Goal: Use online tool/utility: Utilize a website feature to perform a specific function

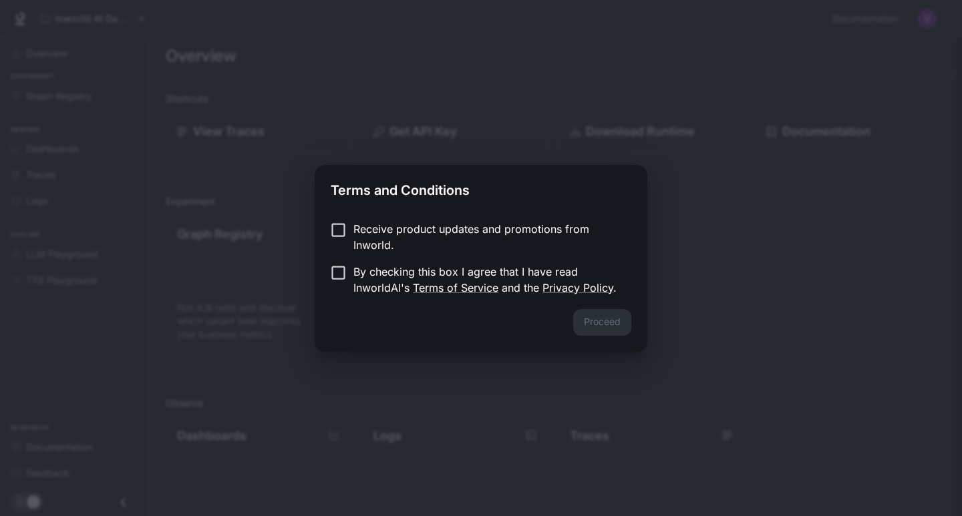
click at [355, 241] on p "Receive product updates and promotions from Inworld." at bounding box center [486, 237] width 267 height 32
click at [383, 240] on p "Receive product updates and promotions from Inworld." at bounding box center [486, 237] width 267 height 32
click at [369, 265] on p "By checking this box I agree that I have read InworldAI's Terms of Service and …" at bounding box center [486, 280] width 267 height 32
click at [608, 335] on button "Proceed" at bounding box center [602, 322] width 58 height 27
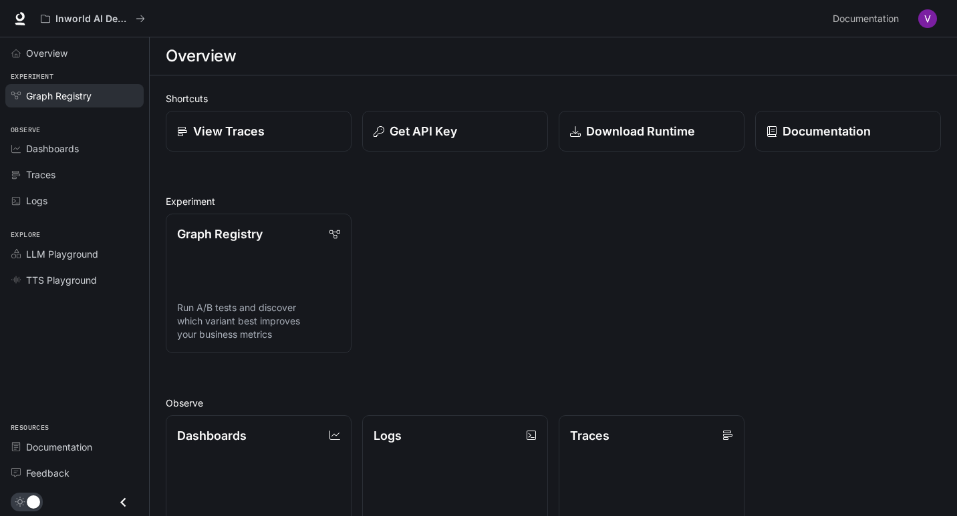
click at [73, 92] on span "Graph Registry" at bounding box center [58, 96] width 65 height 14
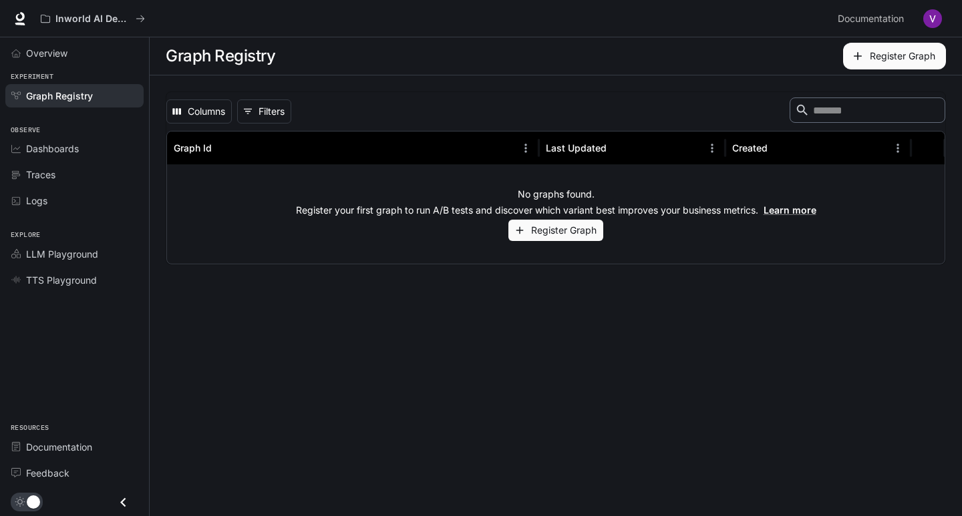
click at [575, 233] on button "Register Graph" at bounding box center [555, 231] width 95 height 22
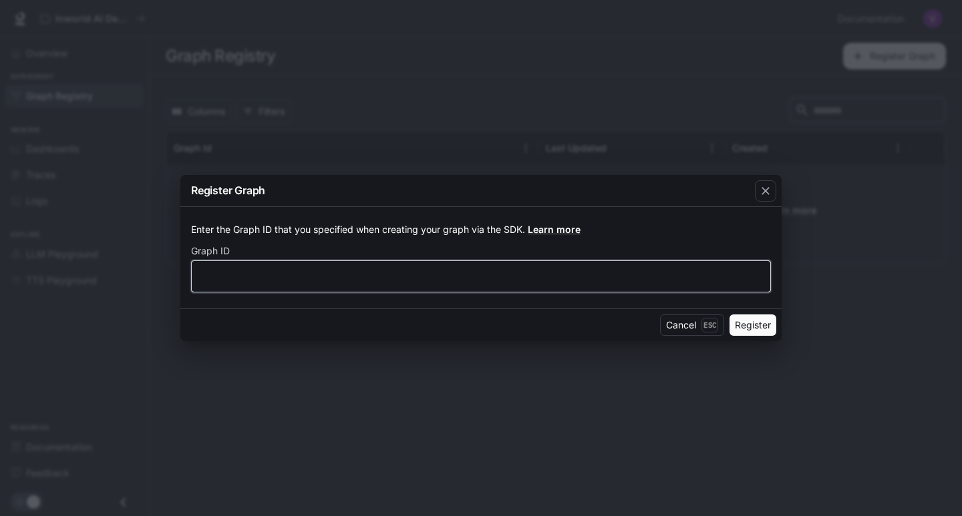
click at [364, 283] on input "text" at bounding box center [481, 276] width 579 height 13
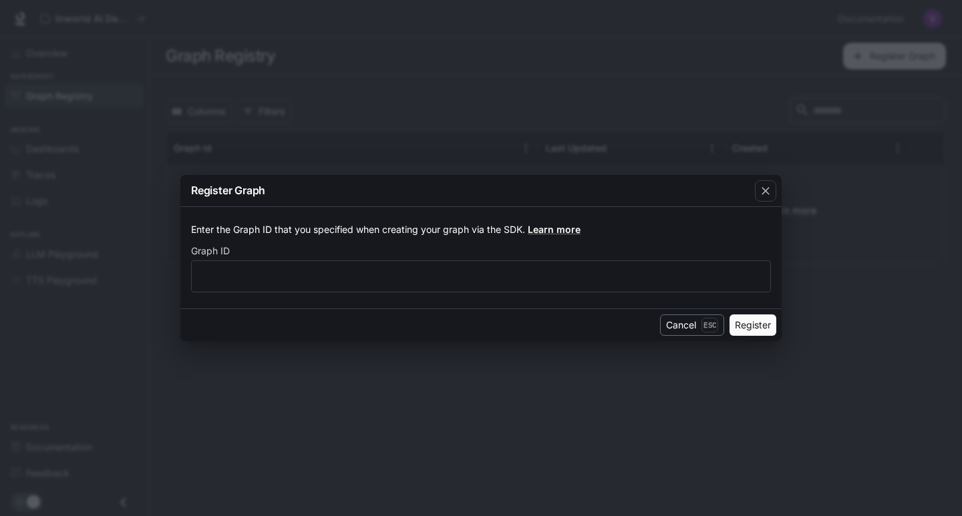
click at [667, 322] on button "Cancel Esc" at bounding box center [692, 325] width 64 height 21
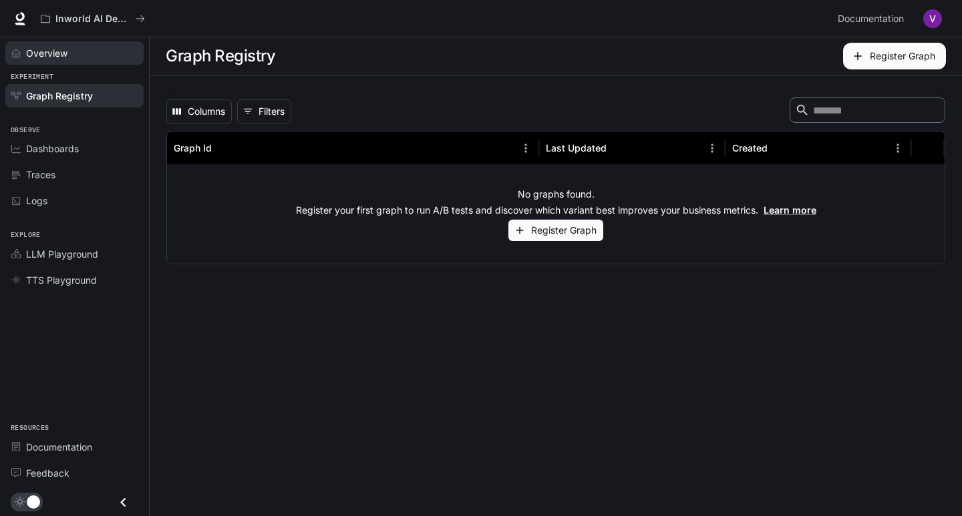
click at [51, 48] on span "Overview" at bounding box center [46, 53] width 41 height 14
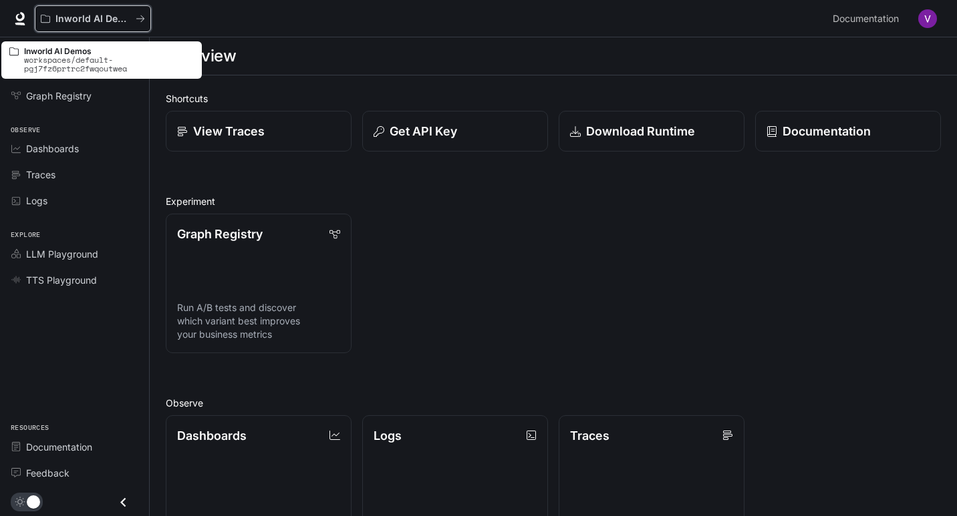
click at [73, 21] on p "Inworld AI Demos" at bounding box center [92, 18] width 75 height 11
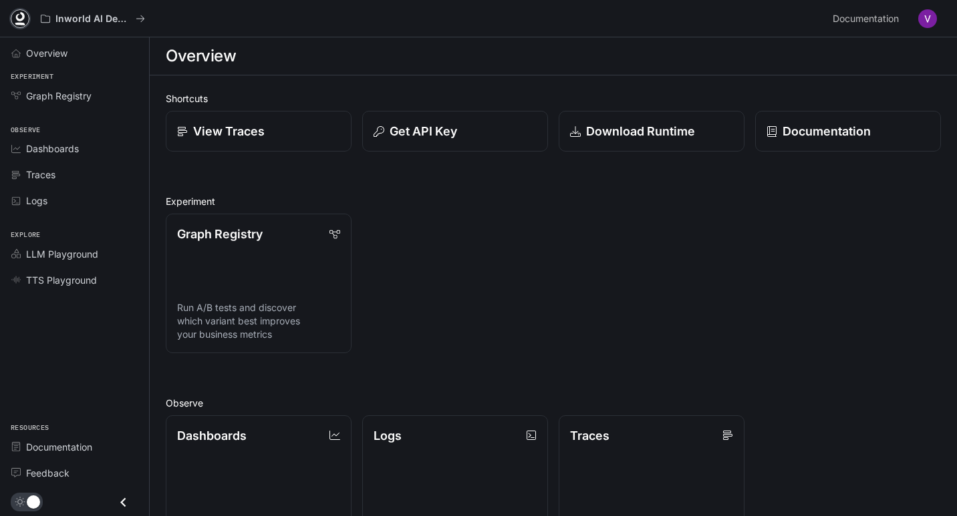
click at [21, 16] on icon at bounding box center [19, 18] width 13 height 13
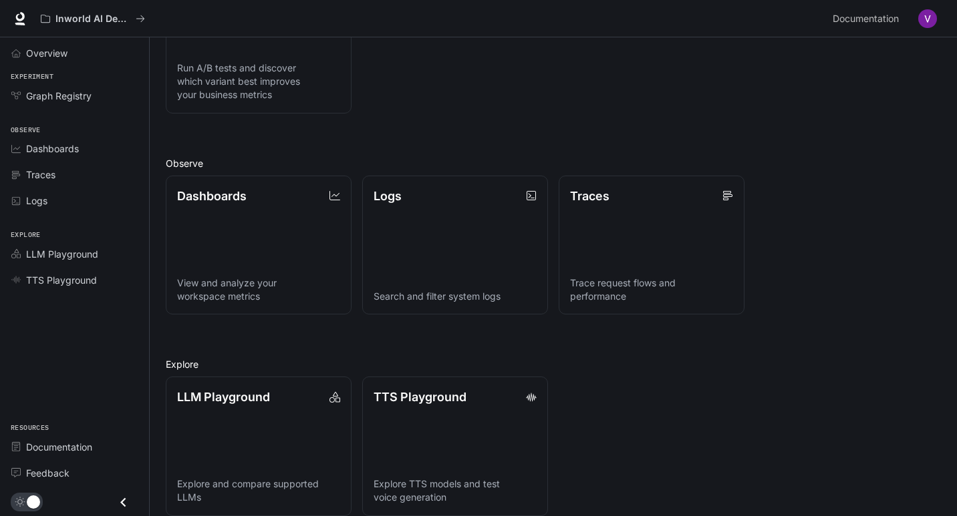
scroll to position [256, 0]
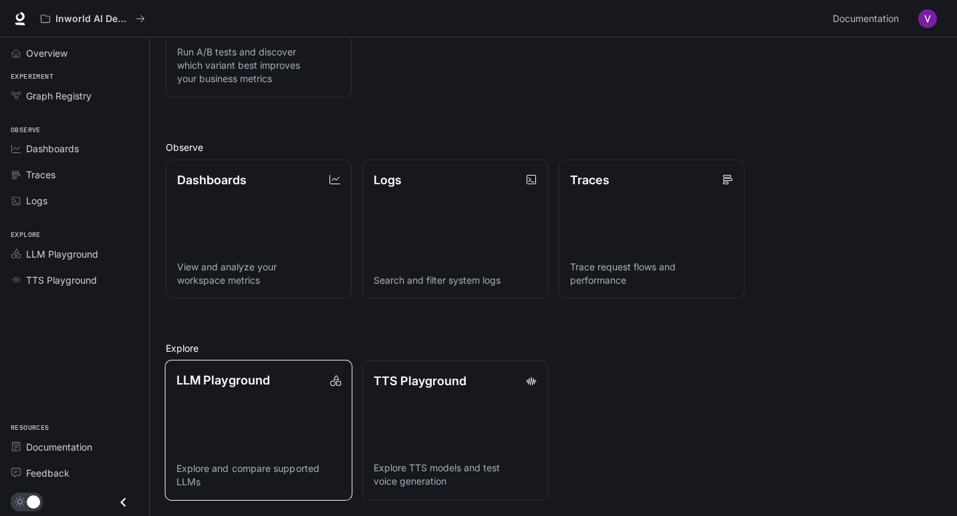
click at [262, 388] on p "LLM Playground" at bounding box center [223, 380] width 94 height 18
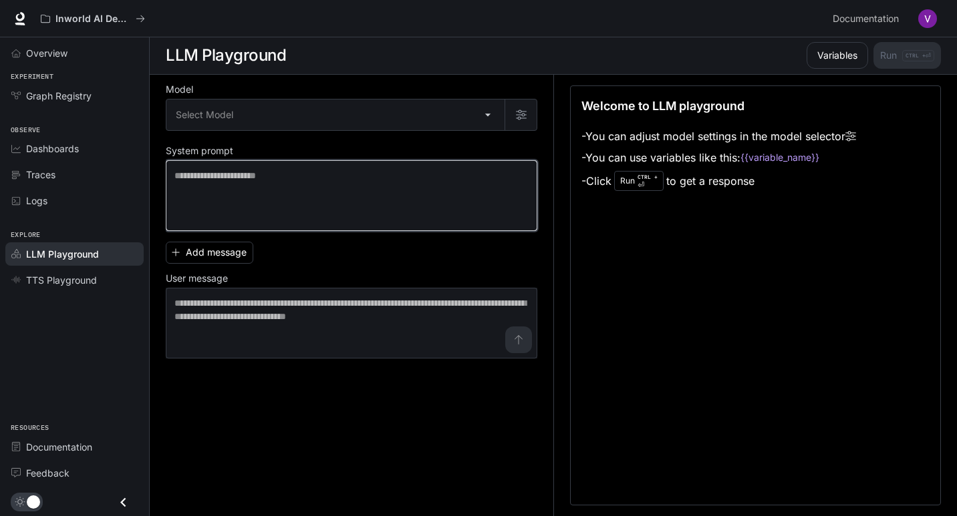
click at [359, 180] on textarea at bounding box center [351, 195] width 354 height 53
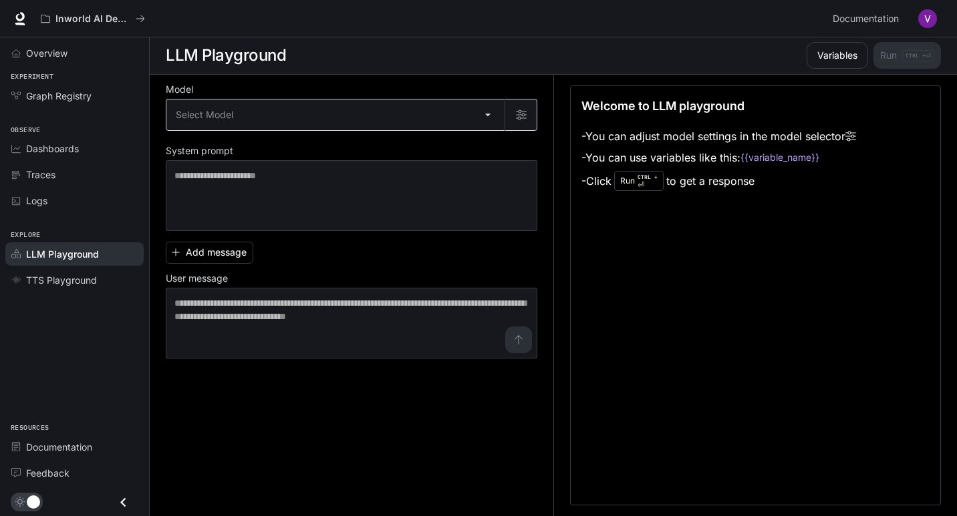
click at [359, 127] on body "Skip to main content Inworld AI Demos Documentation Documentation Portal Overvi…" at bounding box center [478, 257] width 957 height 517
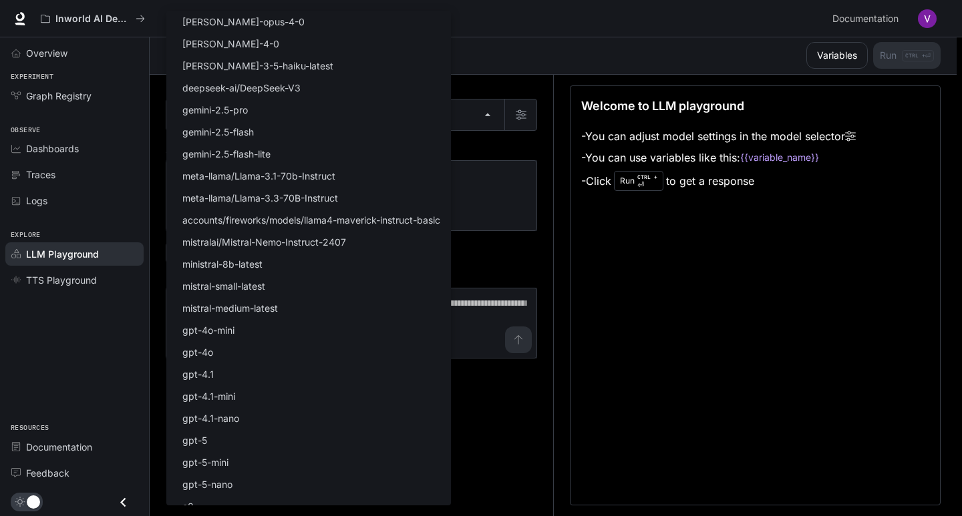
click at [542, 269] on div at bounding box center [481, 258] width 962 height 516
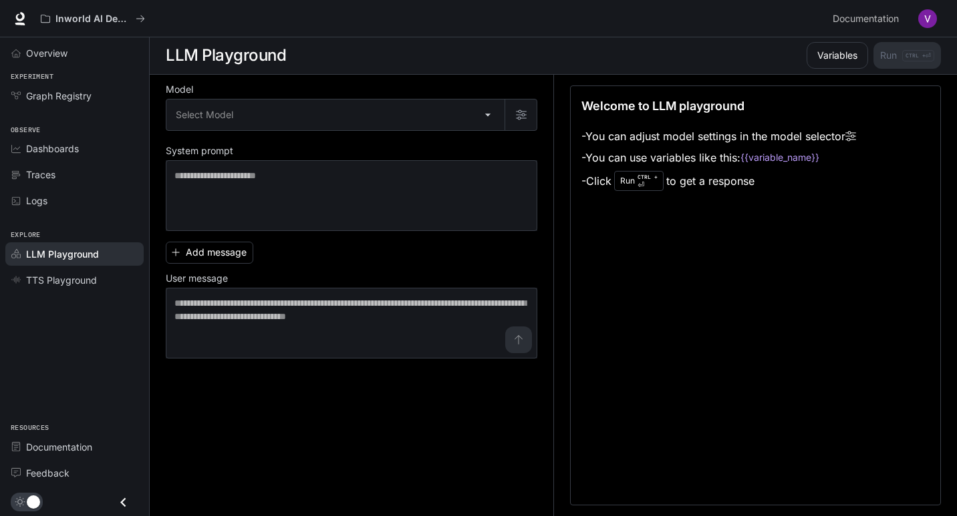
click at [396, 140] on div "Model Select Model ​ System prompt * ​ Add message User message * ​" at bounding box center [351, 222] width 371 height 273
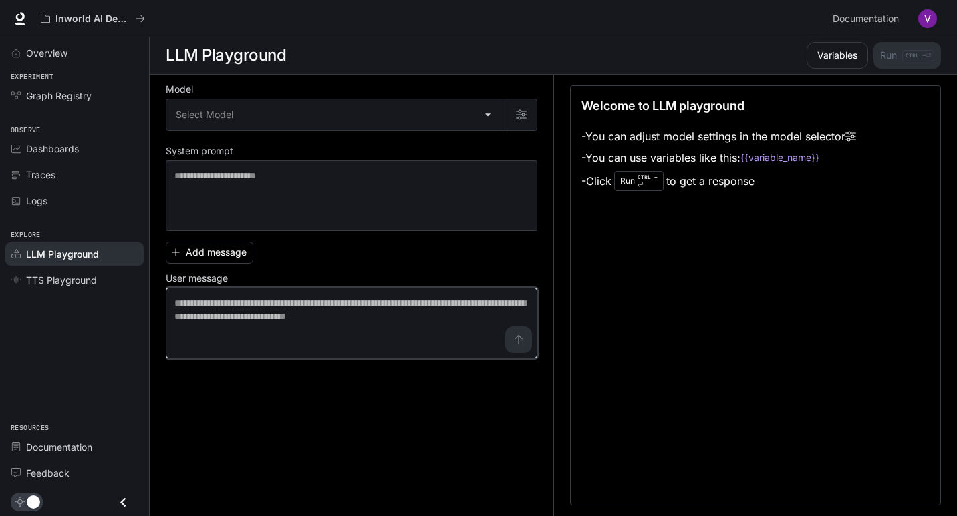
click at [364, 326] on textarea at bounding box center [351, 323] width 354 height 53
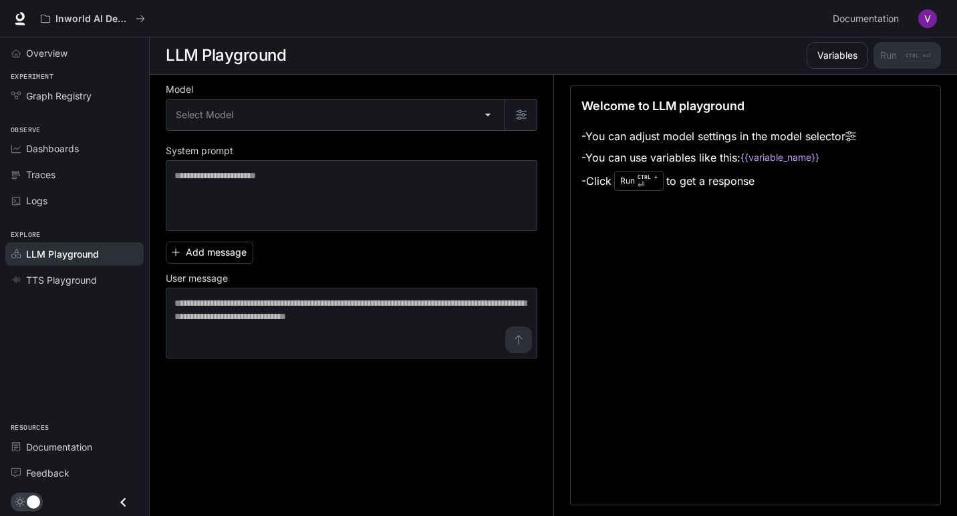
click at [387, 263] on div "Add message User message * ​" at bounding box center [351, 297] width 371 height 122
